Goal: Find contact information: Find contact information

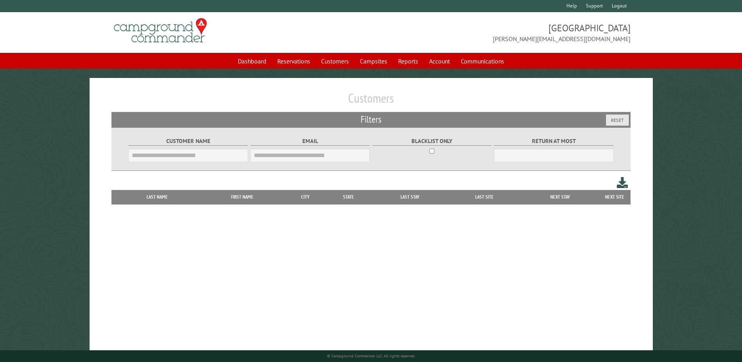
click at [183, 159] on input "Customer Name" at bounding box center [187, 155] width 119 height 14
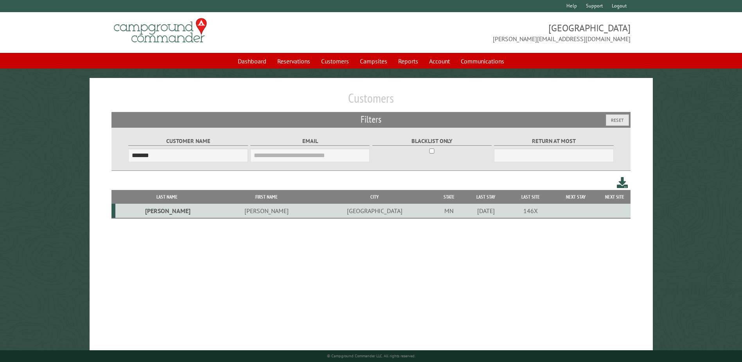
type input "*******"
click at [315, 210] on td "[GEOGRAPHIC_DATA]" at bounding box center [375, 210] width 120 height 14
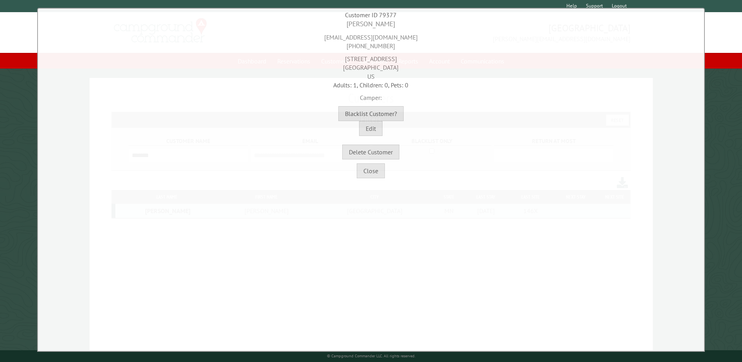
drag, startPoint x: 387, startPoint y: 48, endPoint x: 338, endPoint y: 48, distance: 49.3
click at [338, 48] on div "[EMAIL_ADDRESS][DOMAIN_NAME] [PHONE_NUMBER]" at bounding box center [371, 40] width 662 height 22
copy div "[PHONE_NUMBER]"
drag, startPoint x: 349, startPoint y: 60, endPoint x: 396, endPoint y: 57, distance: 47.4
click at [396, 57] on div "[STREET_ADDRESS]" at bounding box center [371, 65] width 662 height 30
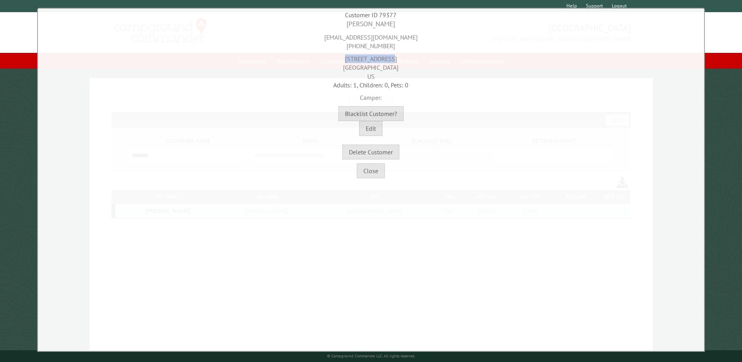
copy div "[STREET_ADDRESS]"
drag, startPoint x: 419, startPoint y: 67, endPoint x: 386, endPoint y: 66, distance: 32.9
click at [386, 66] on div "[STREET_ADDRESS]" at bounding box center [371, 65] width 662 height 30
copy div "55906"
